Goal: Book appointment/travel/reservation

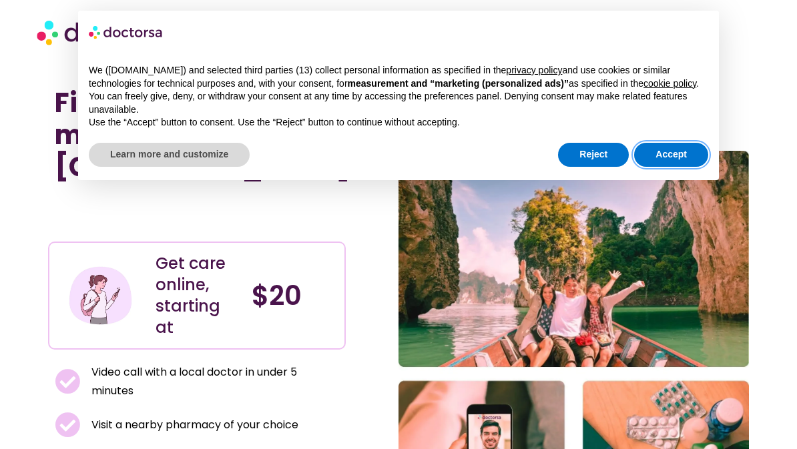
click at [657, 159] on button "Accept" at bounding box center [671, 155] width 74 height 24
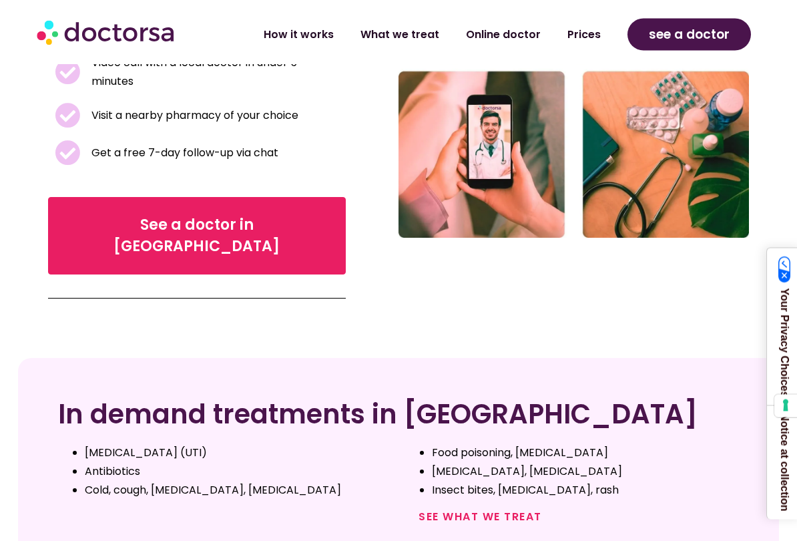
scroll to position [310, 0]
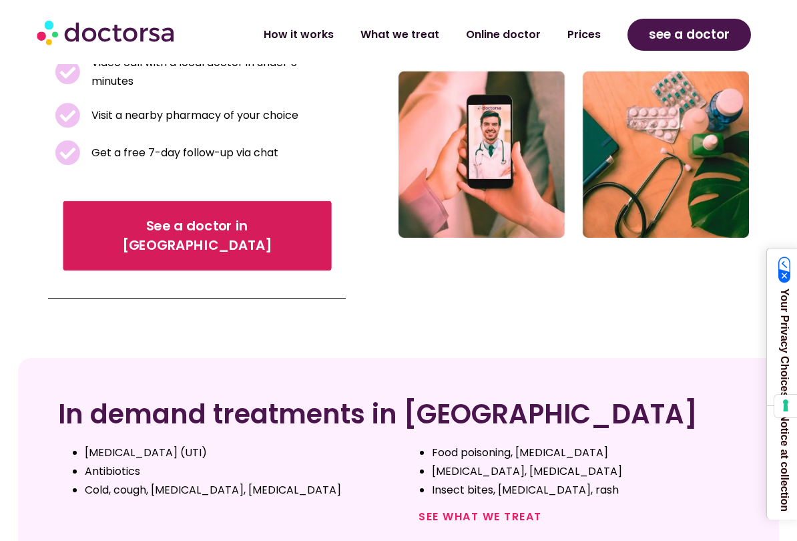
click at [91, 216] on span "See a doctor in Thailand" at bounding box center [196, 235] width 231 height 39
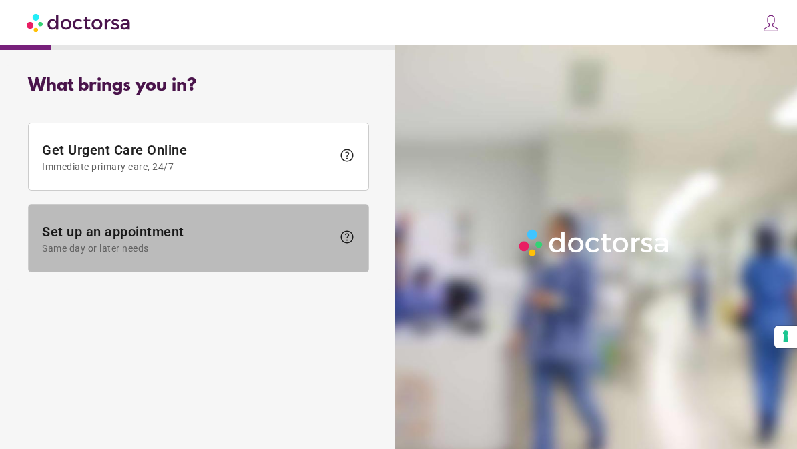
click at [134, 240] on span "Set up an appointment Same day or later needs" at bounding box center [187, 239] width 290 height 30
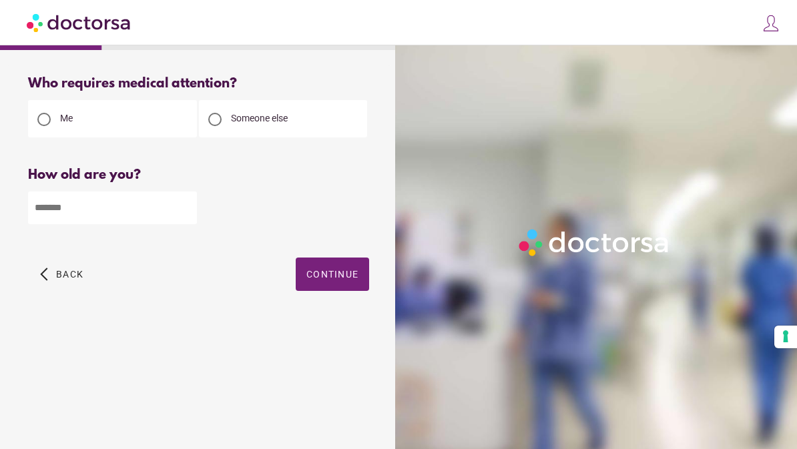
click at [58, 204] on input "number" at bounding box center [112, 208] width 169 height 33
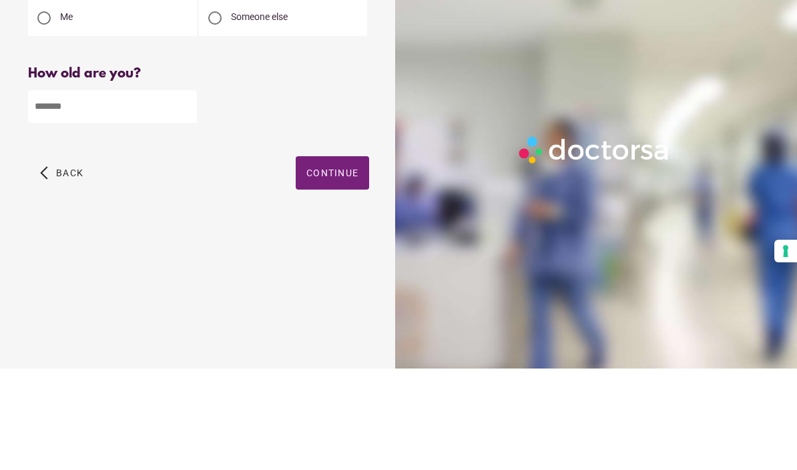
type input "**"
click at [315, 269] on span "Continue" at bounding box center [332, 274] width 52 height 11
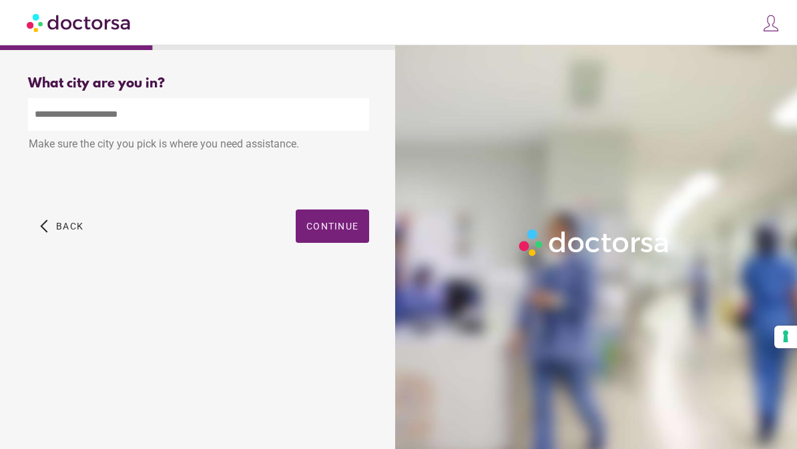
click at [87, 117] on input "text" at bounding box center [198, 114] width 341 height 33
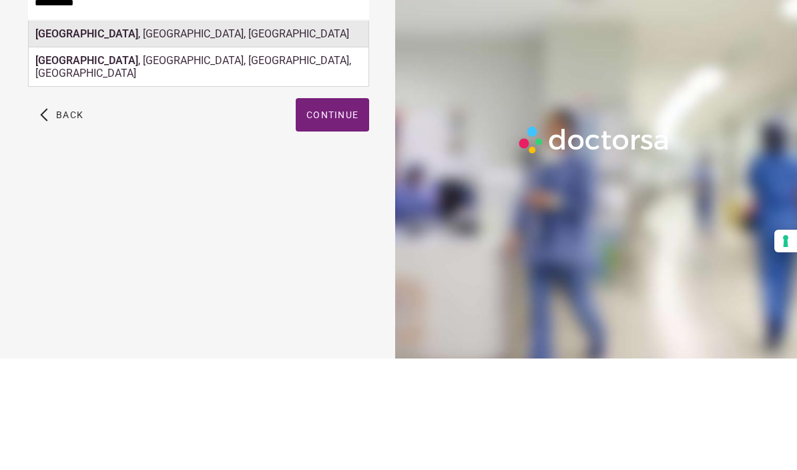
click at [330, 132] on div "Chiang Mai , Mueang Chiang Mai District, Thailand" at bounding box center [199, 145] width 340 height 27
type input "**********"
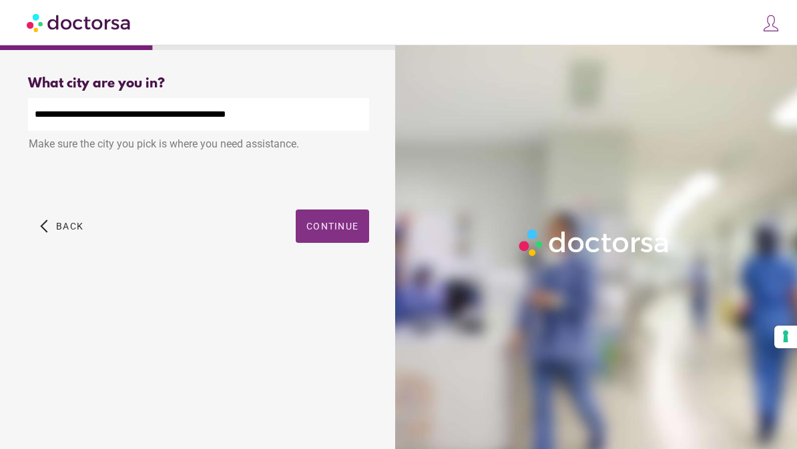
click at [353, 232] on span "Continue" at bounding box center [332, 226] width 52 height 11
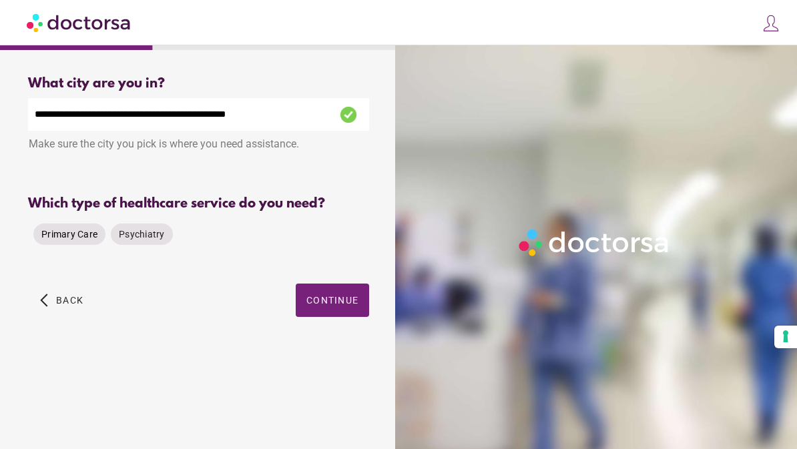
click at [78, 238] on span "Primary Care" at bounding box center [69, 234] width 56 height 11
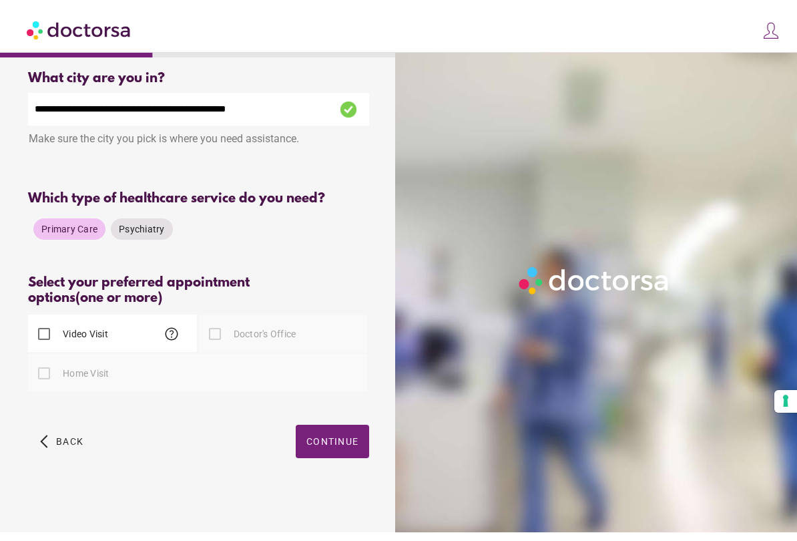
scroll to position [3, 0]
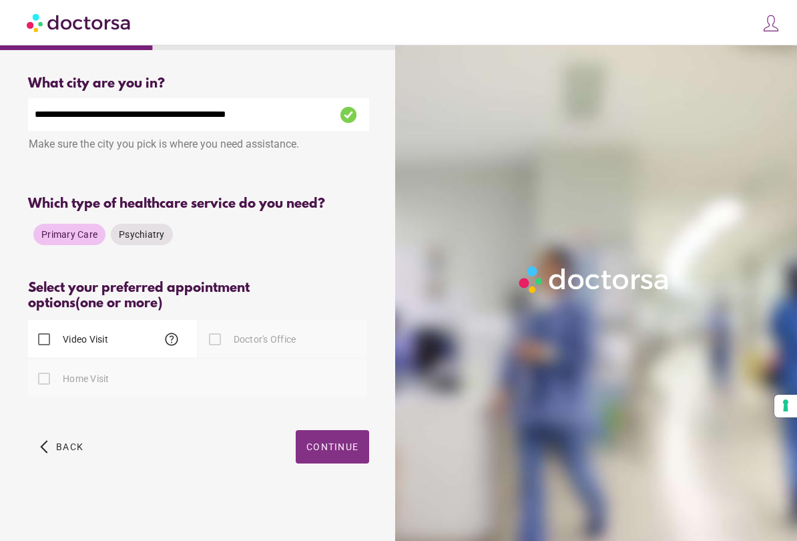
click at [345, 449] on span "Continue" at bounding box center [332, 446] width 52 height 11
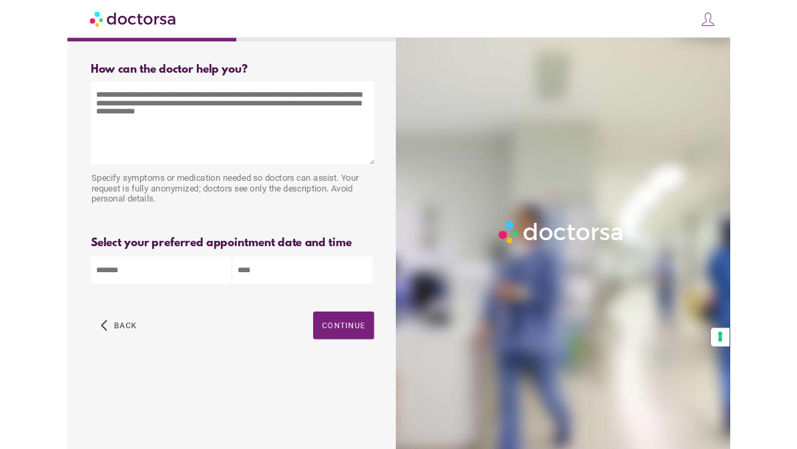
scroll to position [0, 0]
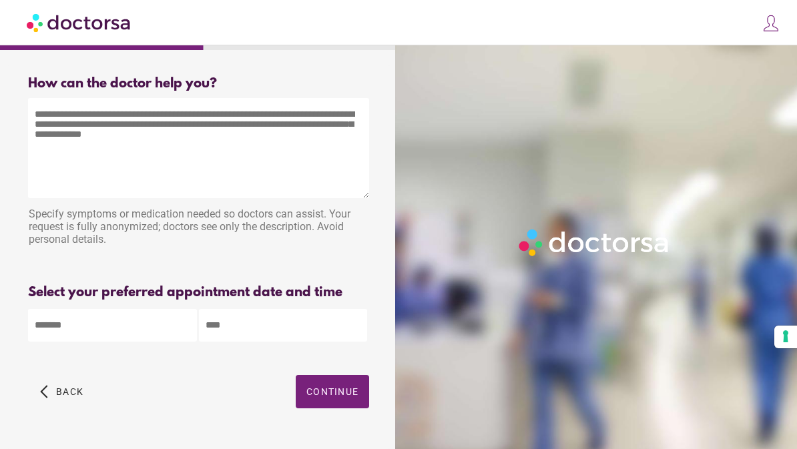
click at [65, 29] on img at bounding box center [79, 22] width 105 height 30
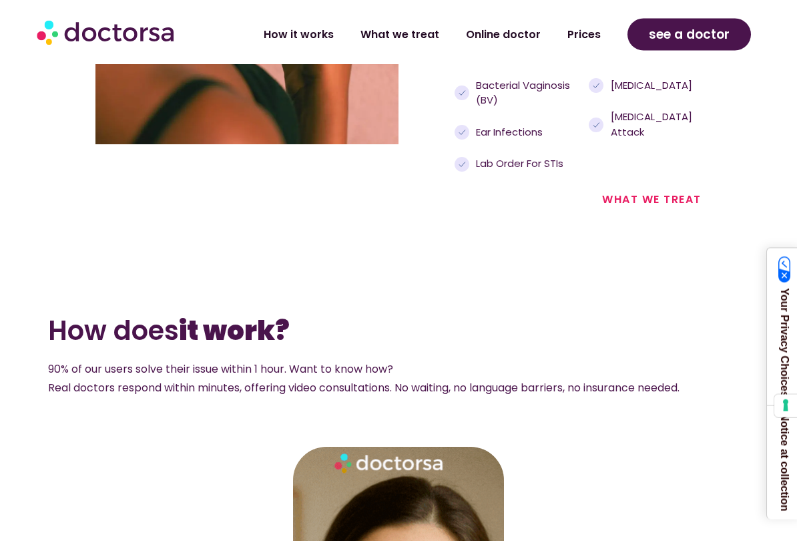
scroll to position [1719, 0]
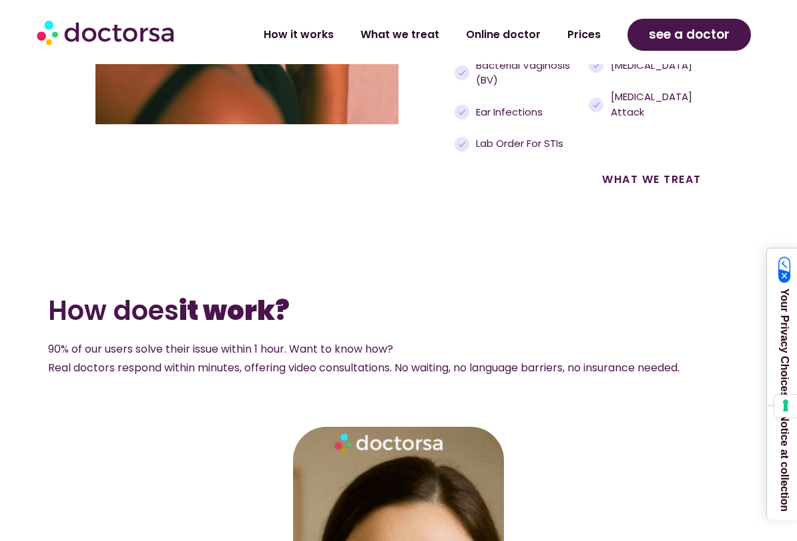
click at [684, 187] on link "what we treat" at bounding box center [651, 179] width 99 height 15
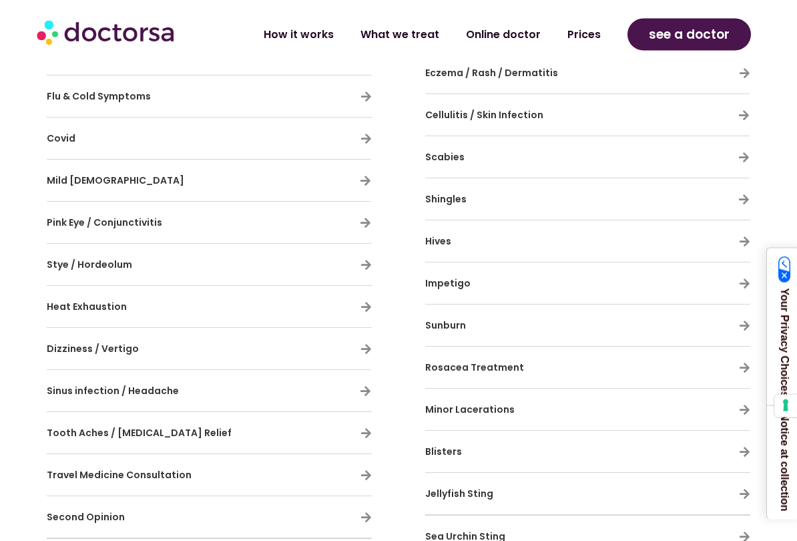
scroll to position [1009, 0]
click at [355, 397] on div "Sinus infection / Headache" at bounding box center [209, 390] width 324 height 28
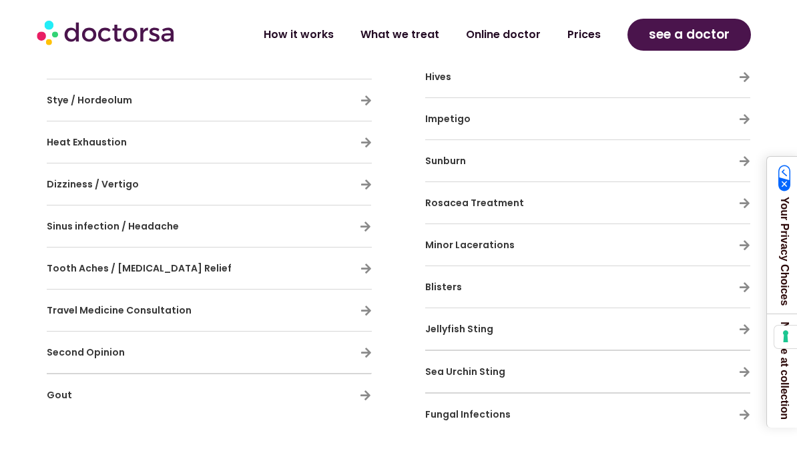
scroll to position [1236, 0]
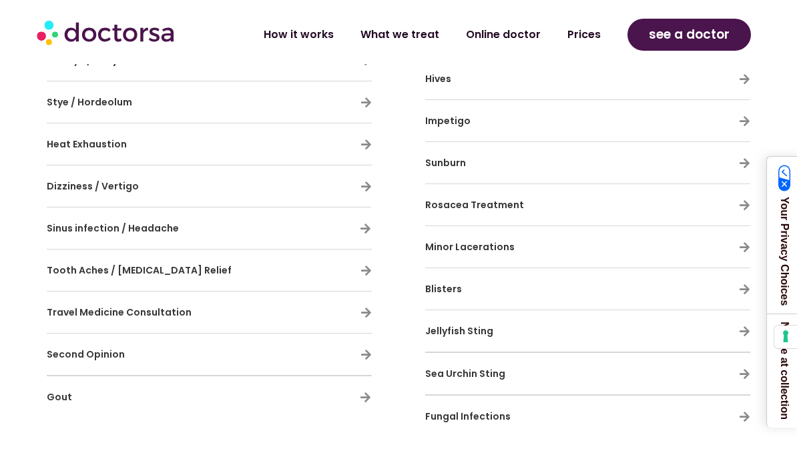
click at [311, 357] on div "Second Opinion" at bounding box center [209, 354] width 325 height 28
click at [361, 356] on icon at bounding box center [365, 354] width 11 height 11
click at [326, 360] on div "Second Opinion" at bounding box center [209, 354] width 325 height 28
click at [364, 358] on icon at bounding box center [365, 354] width 11 height 11
click at [126, 363] on h3 "Second Opinion" at bounding box center [170, 354] width 247 height 28
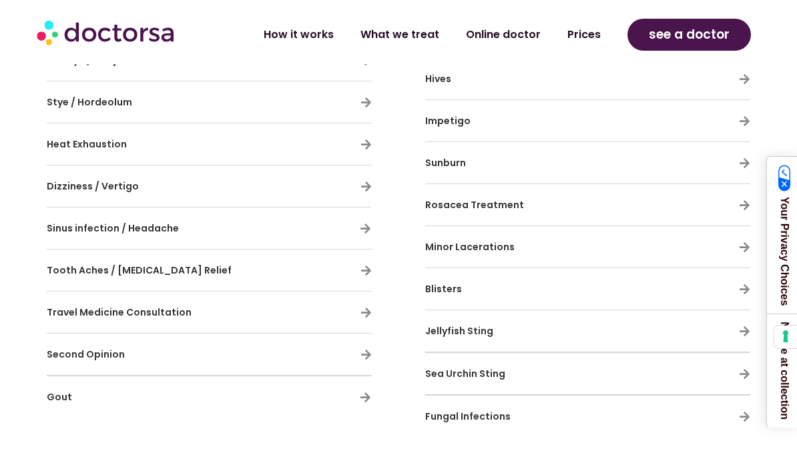
click at [361, 363] on div "Second Opinion" at bounding box center [209, 354] width 325 height 28
click at [362, 325] on div "Travel Medicine Consultation" at bounding box center [209, 312] width 325 height 28
click at [184, 240] on h3 "Sinus infection / Headache" at bounding box center [170, 228] width 246 height 28
click at [367, 351] on icon at bounding box center [365, 354] width 11 height 11
click at [355, 354] on div "Second Opinion" at bounding box center [209, 354] width 325 height 28
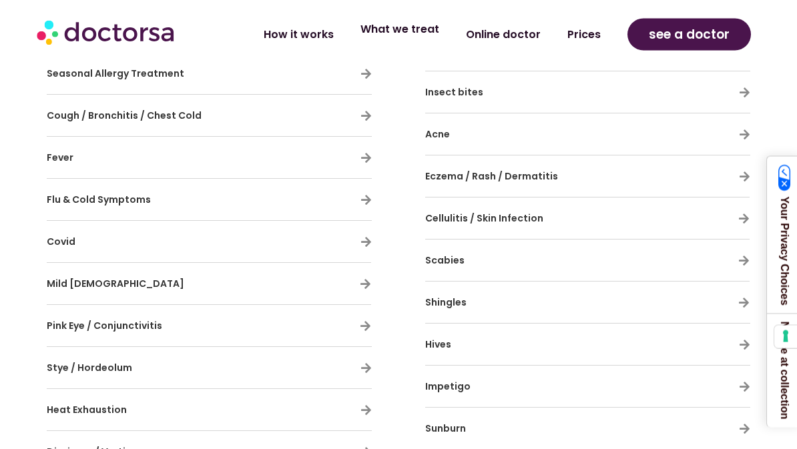
scroll to position [970, 0]
click at [427, 30] on link "What we treat" at bounding box center [399, 29] width 105 height 31
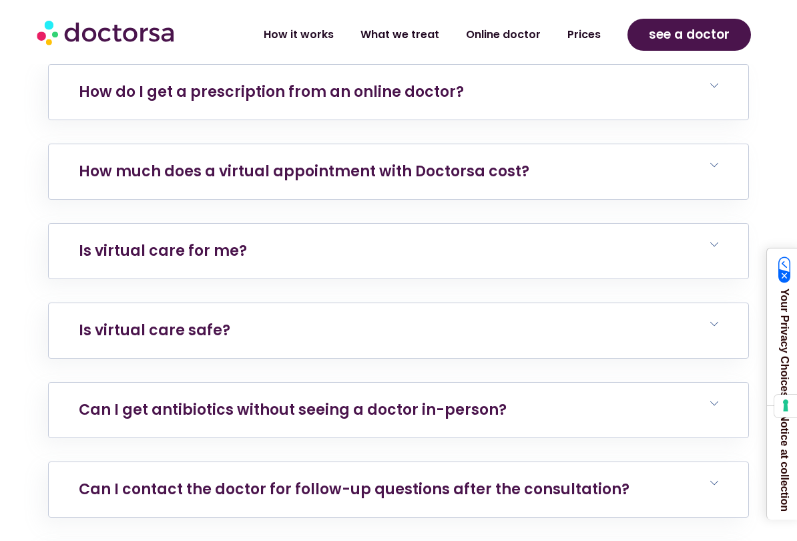
scroll to position [5644, 0]
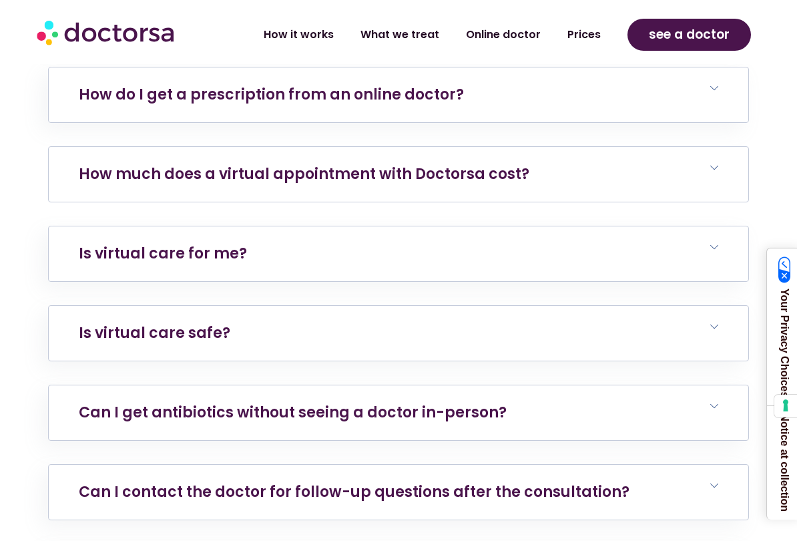
click at [707, 151] on h6 "How much does a virtual appointment with Doctorsa cost?" at bounding box center [399, 174] width 700 height 55
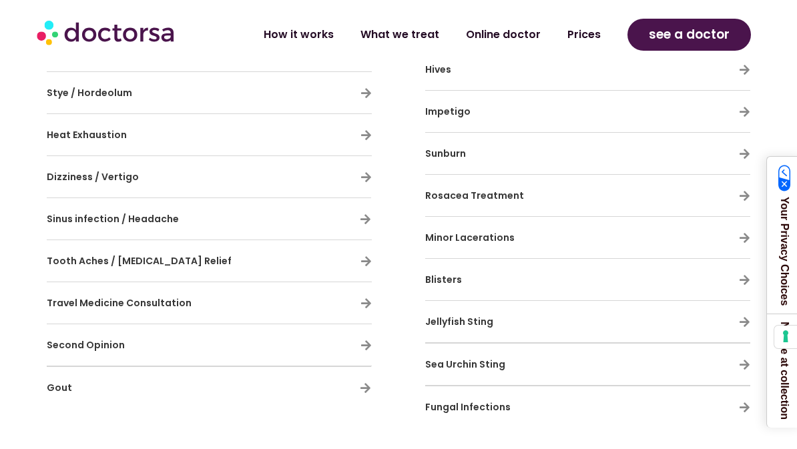
scroll to position [1243, 0]
click at [360, 348] on div "Second Opinion" at bounding box center [209, 347] width 325 height 28
click at [112, 358] on h3 "Second Opinion" at bounding box center [170, 347] width 247 height 28
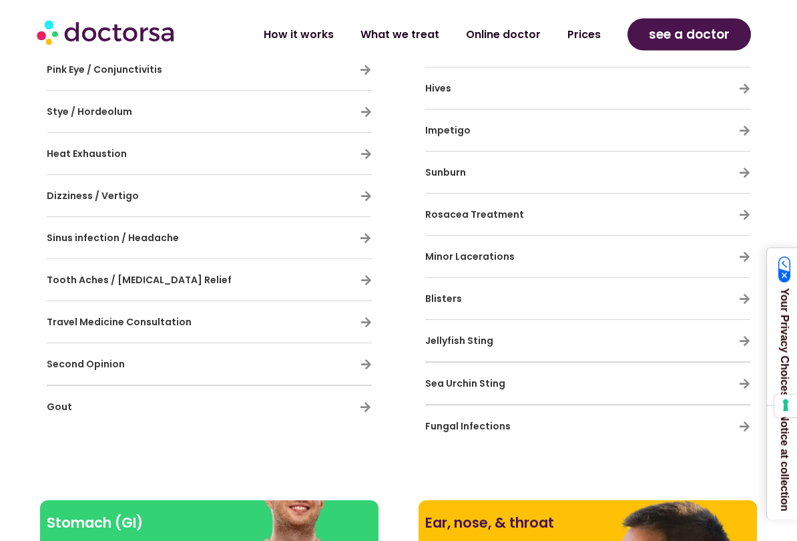
scroll to position [1227, 0]
click at [349, 235] on div "Sinus infection / Headache" at bounding box center [209, 237] width 324 height 28
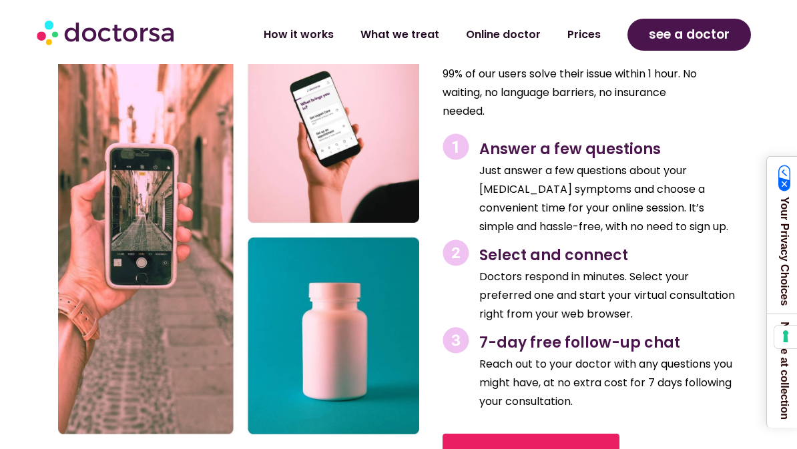
scroll to position [5143, 0]
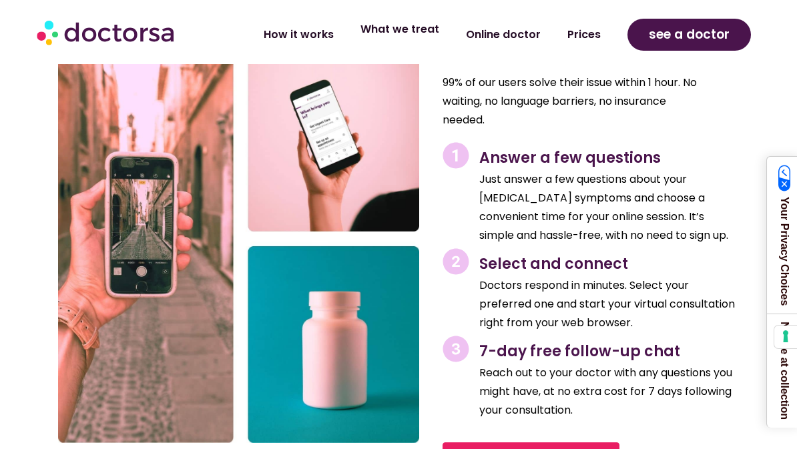
click at [423, 33] on link "What we treat" at bounding box center [399, 29] width 105 height 31
